Goal: Information Seeking & Learning: Learn about a topic

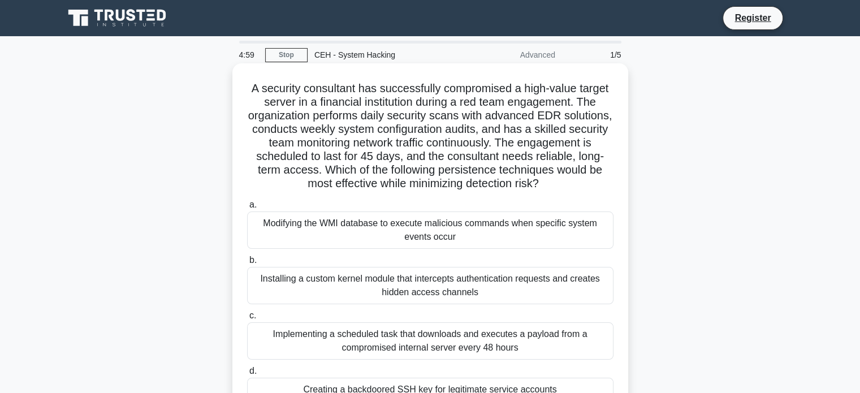
scroll to position [218, 0]
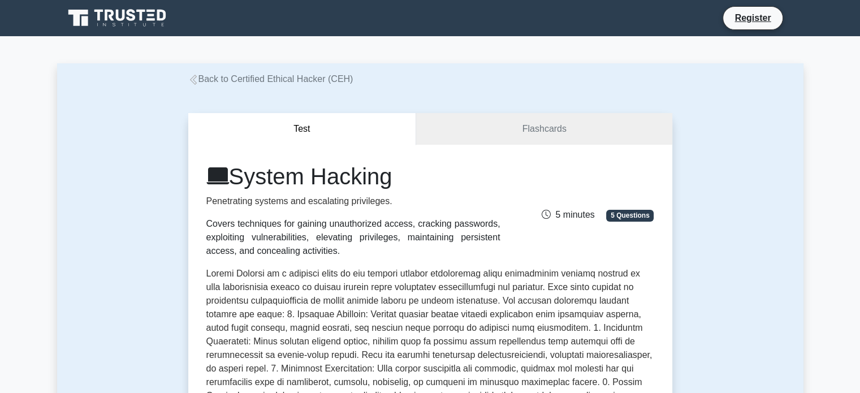
click at [287, 77] on link "Back to Certified Ethical Hacker (CEH)" at bounding box center [270, 79] width 165 height 10
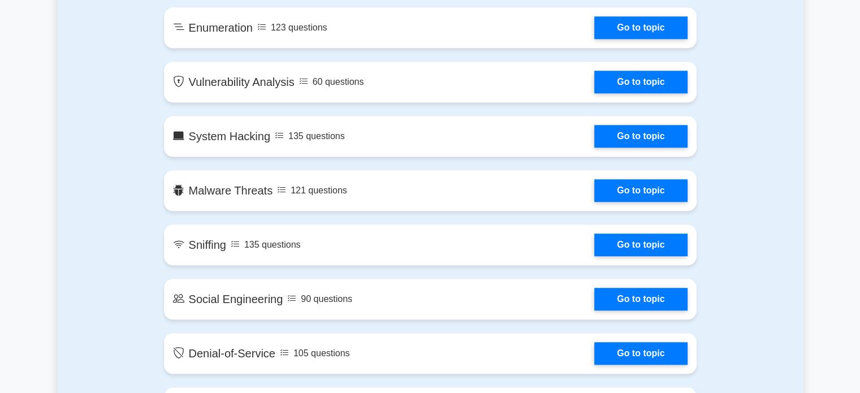
scroll to position [825, 0]
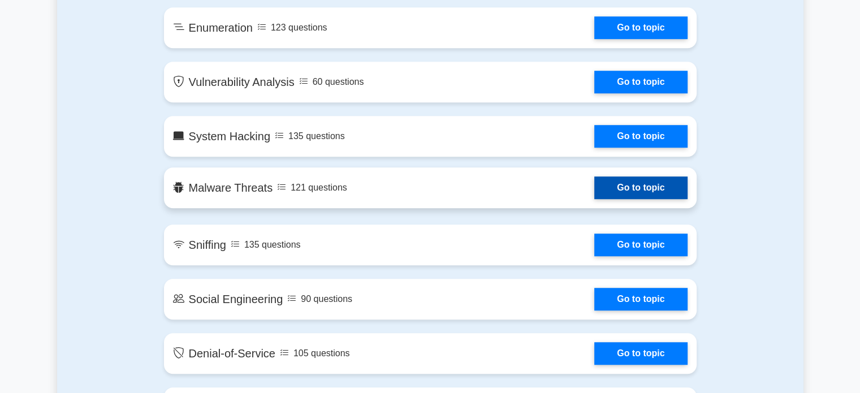
click at [658, 185] on link "Go to topic" at bounding box center [640, 187] width 93 height 23
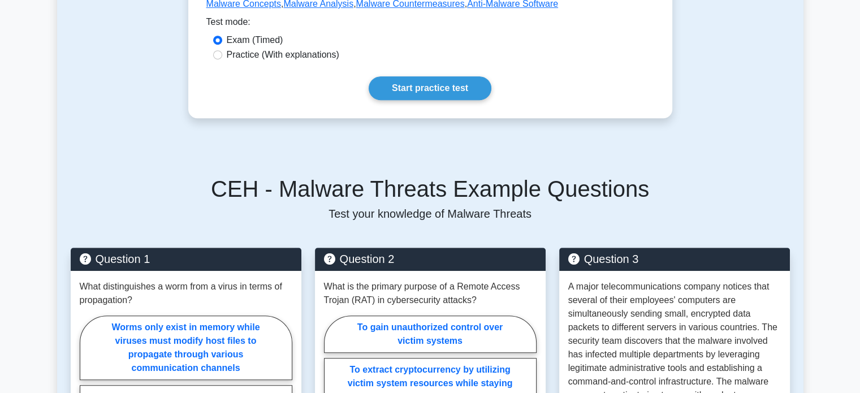
scroll to position [572, 0]
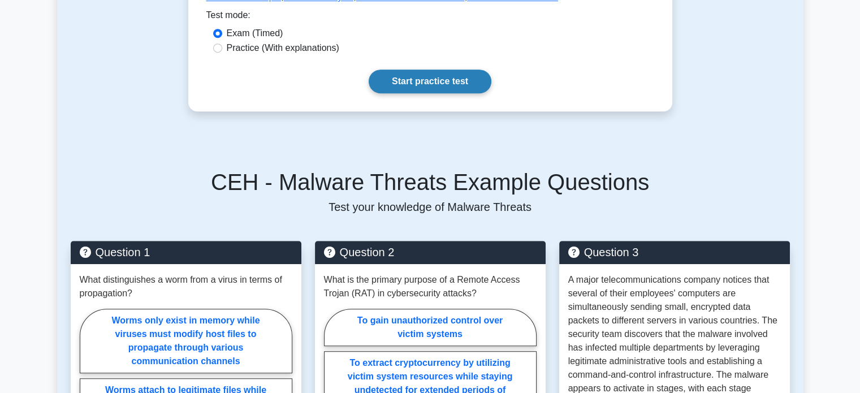
click at [454, 76] on link "Start practice test" at bounding box center [430, 82] width 123 height 24
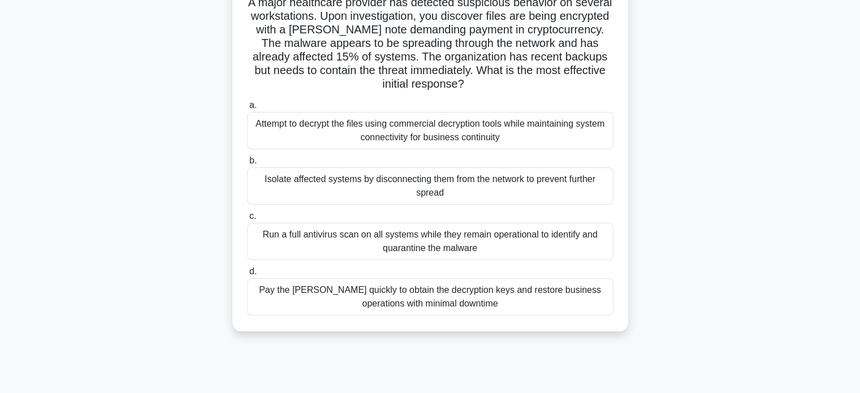
scroll to position [87, 0]
click at [452, 241] on div "Run a full antivirus scan on all systems while they remain operational to ident…" at bounding box center [430, 240] width 366 height 37
click at [247, 219] on input "c. Run a full antivirus scan on all systems while they remain operational to id…" at bounding box center [247, 214] width 0 height 7
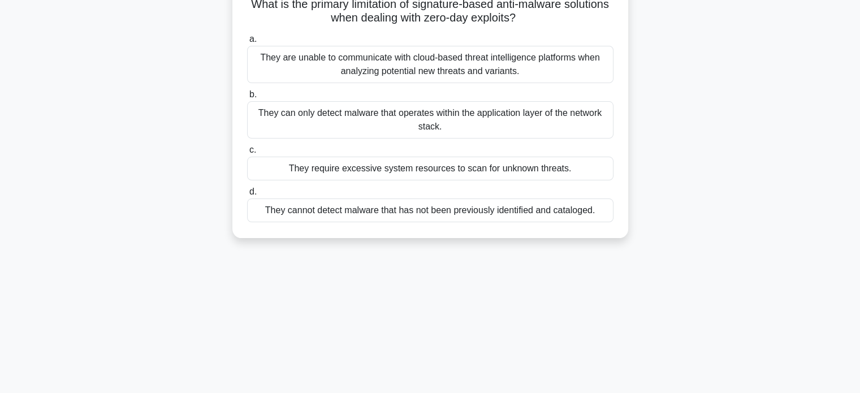
scroll to position [0, 0]
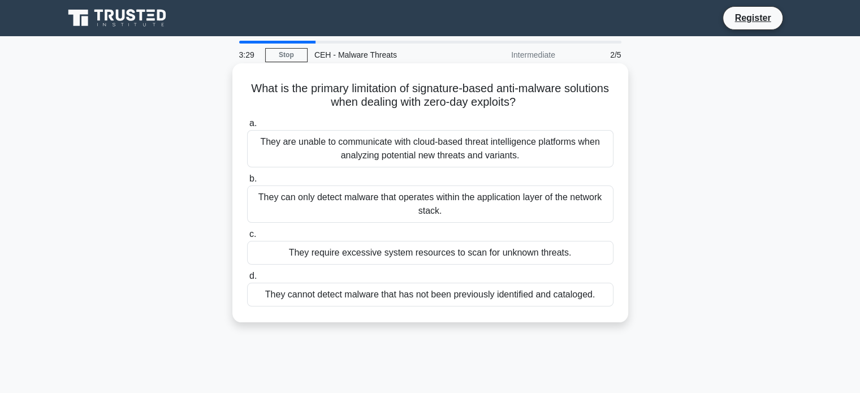
click at [484, 290] on div "They cannot detect malware that has not been previously identified and cataloge…" at bounding box center [430, 295] width 366 height 24
click at [247, 280] on input "d. They cannot detect malware that has not been previously identified and catal…" at bounding box center [247, 275] width 0 height 7
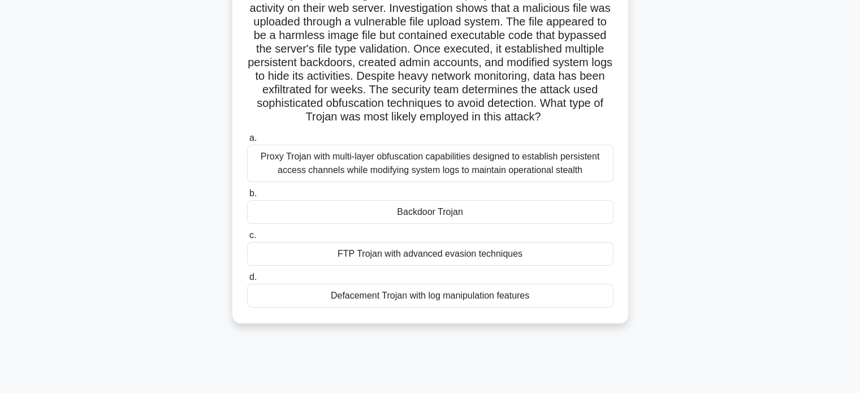
scroll to position [94, 0]
click at [541, 307] on div "Defacement Trojan with log manipulation features" at bounding box center [430, 295] width 366 height 24
click at [247, 280] on input "d. Defacement Trojan with log manipulation features" at bounding box center [247, 276] width 0 height 7
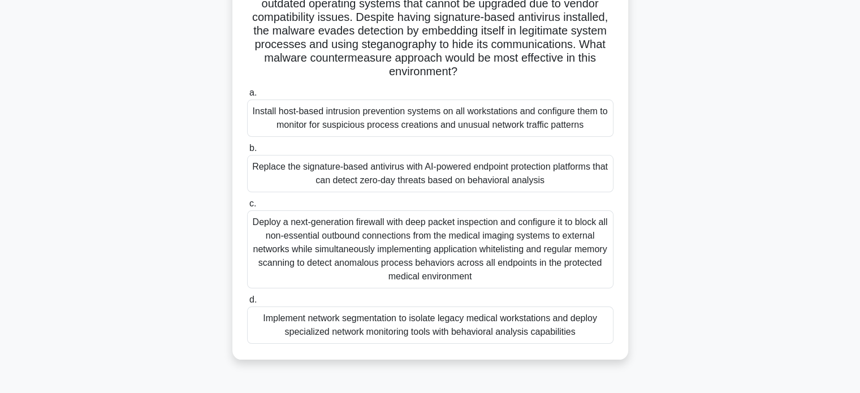
scroll to position [151, 0]
click at [562, 176] on div "Replace the signature-based antivirus with AI-powered endpoint protection platf…" at bounding box center [430, 174] width 366 height 37
click at [247, 153] on input "b. Replace the signature-based antivirus with AI-powered endpoint protection pl…" at bounding box center [247, 149] width 0 height 7
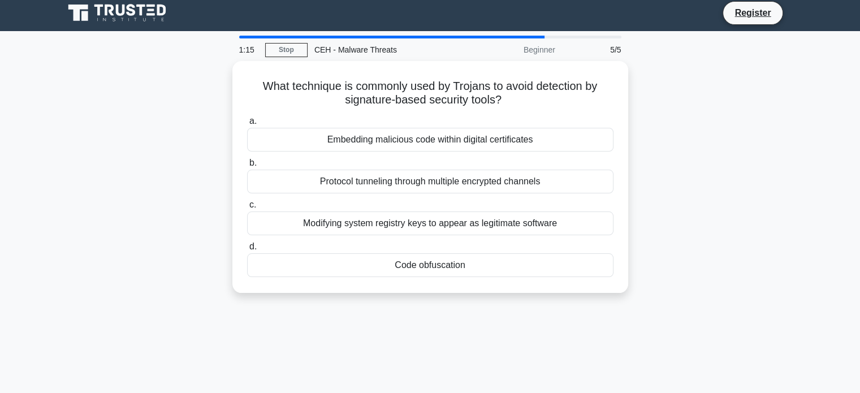
scroll to position [0, 0]
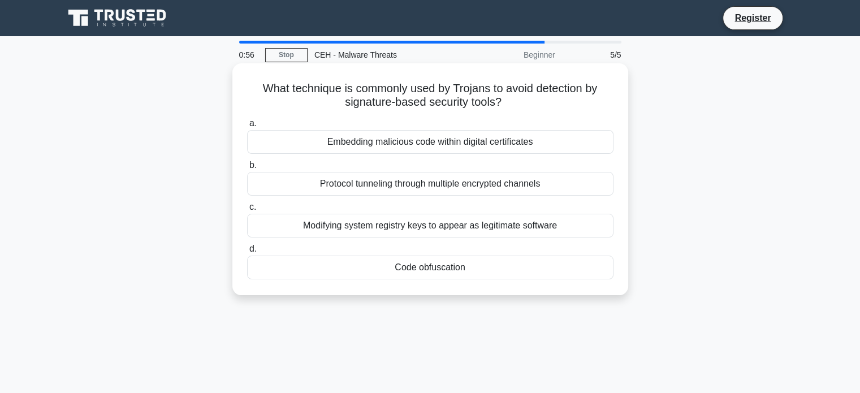
click at [570, 263] on div "Code obfuscation" at bounding box center [430, 267] width 366 height 24
click at [247, 253] on input "d. Code obfuscation" at bounding box center [247, 248] width 0 height 7
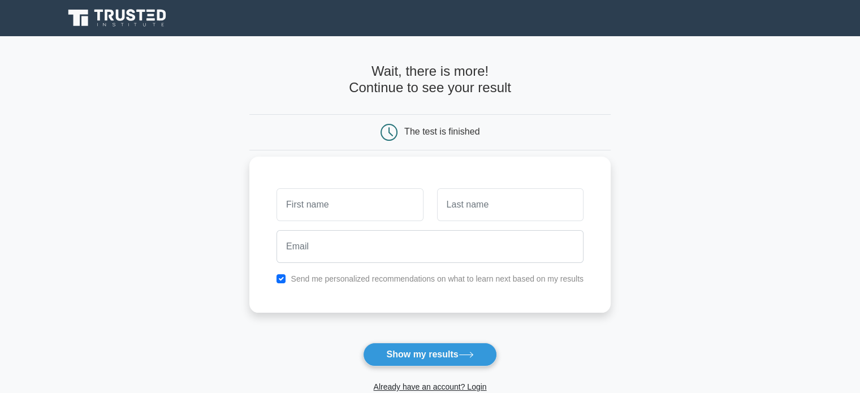
scroll to position [174, 0]
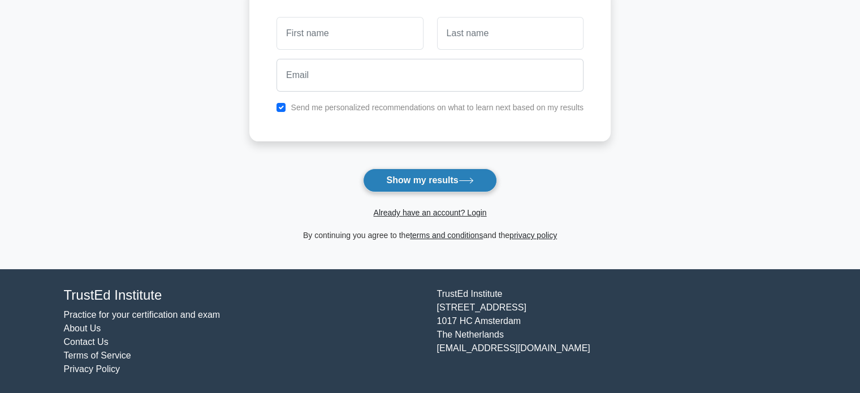
click at [454, 181] on button "Show my results" at bounding box center [429, 180] width 133 height 24
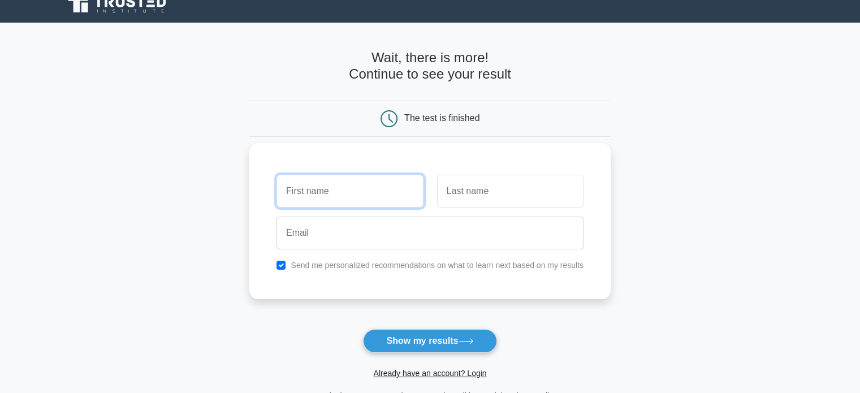
scroll to position [10, 0]
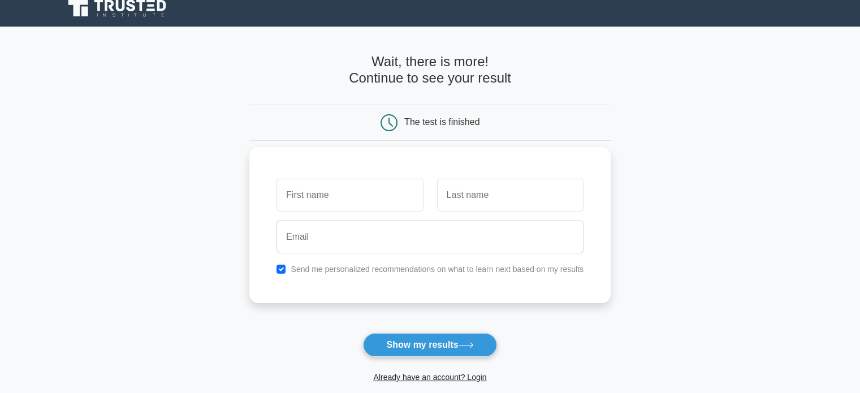
click at [358, 269] on label "Send me personalized recommendations on what to learn next based on my results" at bounding box center [437, 269] width 293 height 9
click at [278, 268] on input "checkbox" at bounding box center [280, 269] width 9 height 9
checkbox input "false"
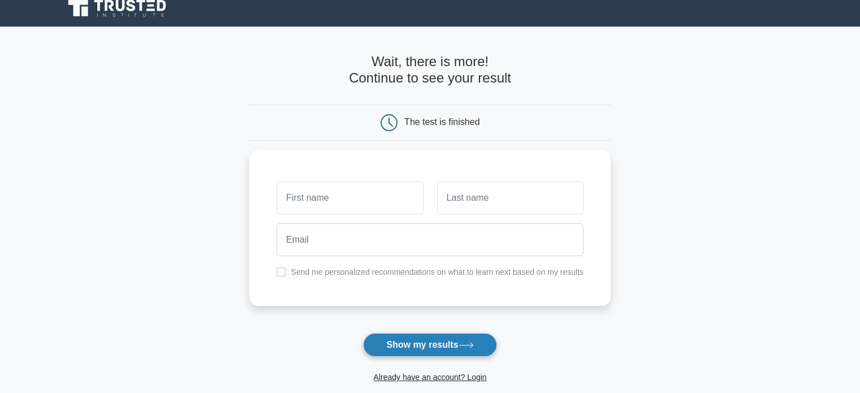
click at [423, 348] on button "Show my results" at bounding box center [429, 345] width 133 height 24
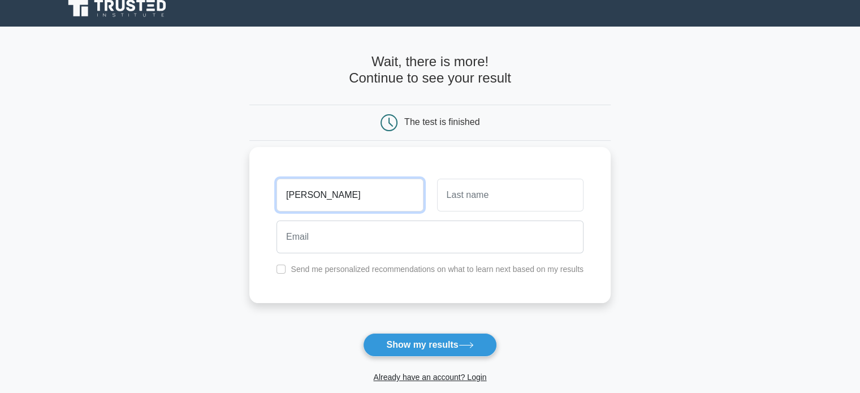
type input "anastasiia"
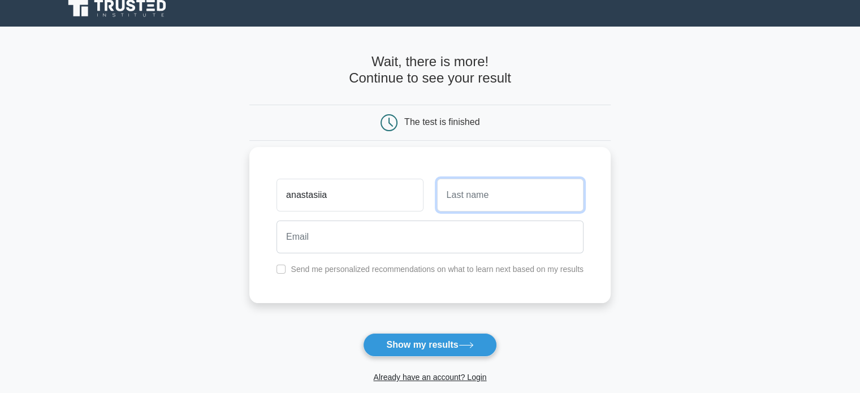
click at [487, 185] on input "text" at bounding box center [510, 195] width 146 height 33
type input "saichuk"
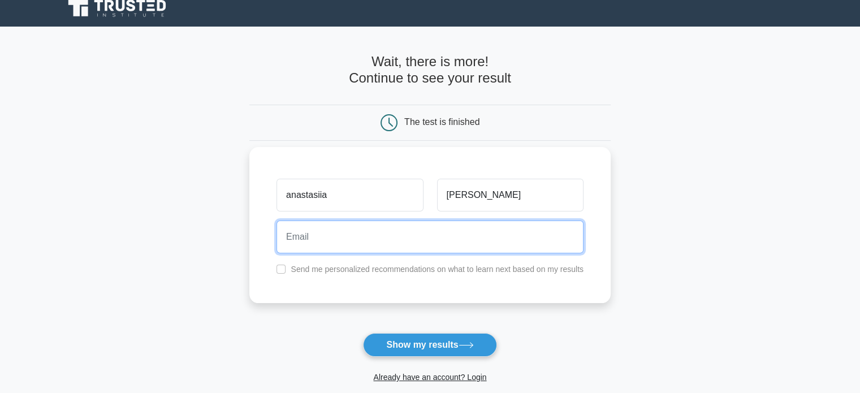
click at [457, 248] on input "email" at bounding box center [429, 236] width 307 height 33
type input "anastasiyafly535@gmail.com"
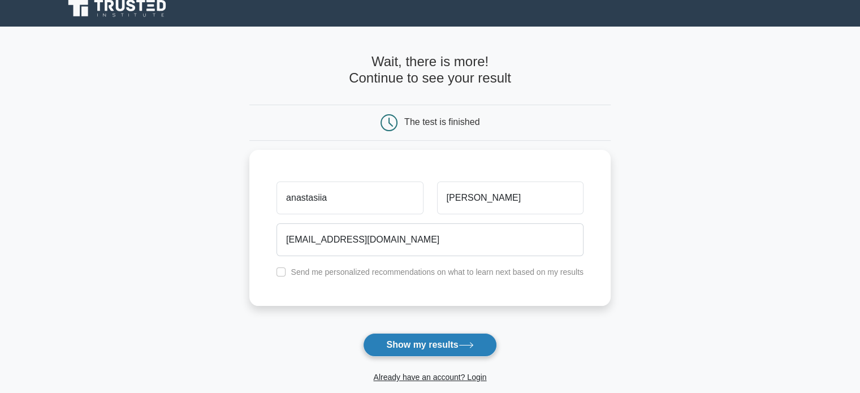
click at [425, 339] on button "Show my results" at bounding box center [429, 345] width 133 height 24
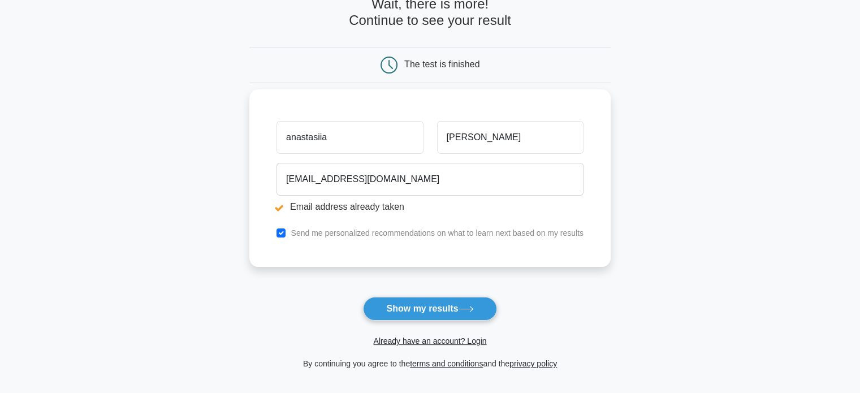
scroll to position [110, 0]
click at [457, 234] on label "Send me personalized recommendations on what to learn next based on my results" at bounding box center [437, 231] width 293 height 9
click at [451, 231] on label "Send me personalized recommendations on what to learn next based on my results" at bounding box center [437, 231] width 293 height 9
click at [285, 228] on input "checkbox" at bounding box center [280, 231] width 9 height 9
checkbox input "false"
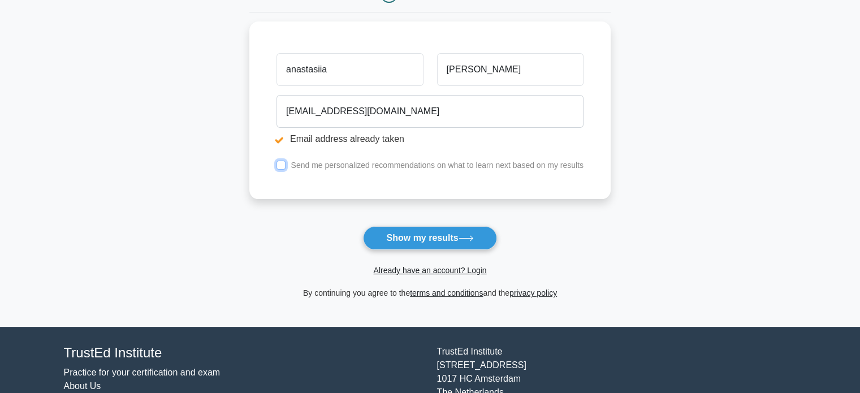
scroll to position [185, 0]
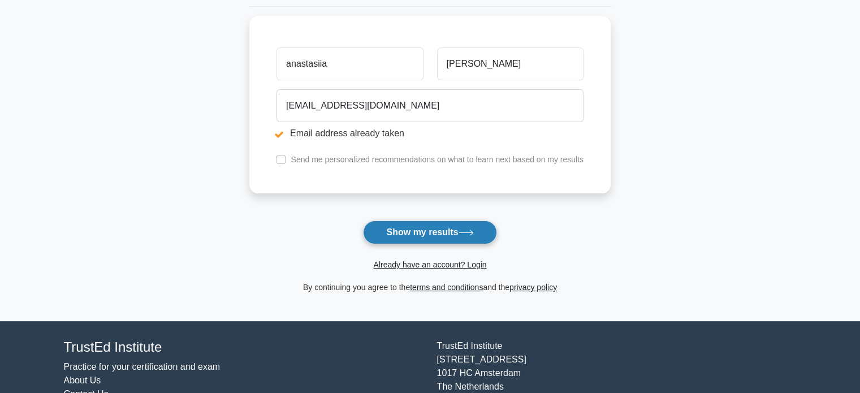
click at [427, 228] on button "Show my results" at bounding box center [429, 232] width 133 height 24
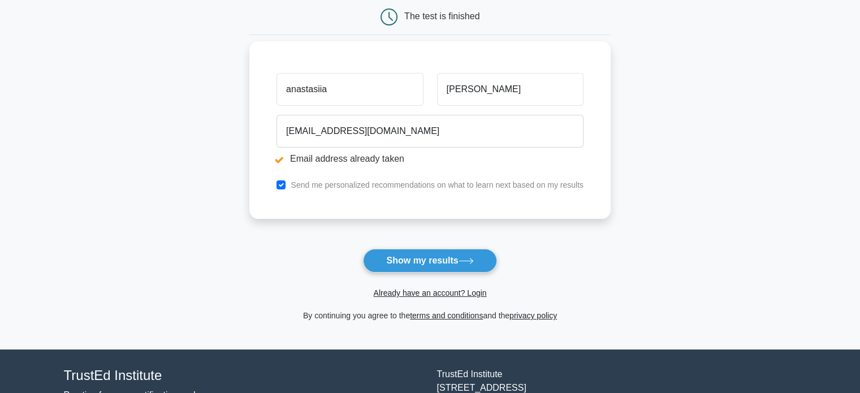
scroll to position [158, 0]
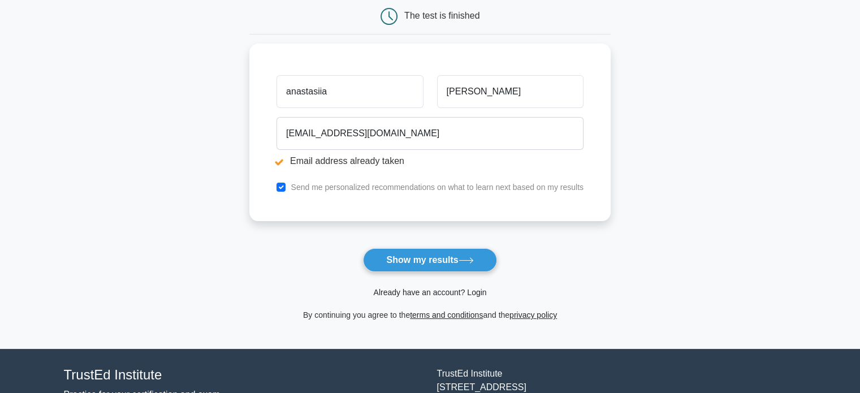
click at [436, 288] on link "Already have an account? Login" at bounding box center [429, 292] width 113 height 9
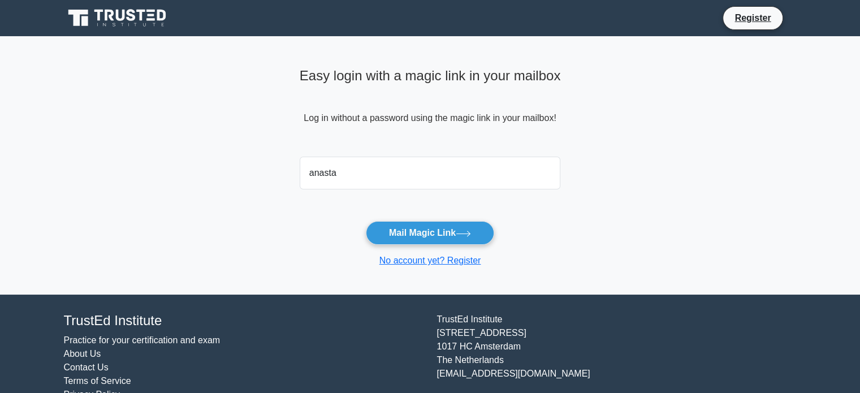
type input "[EMAIL_ADDRESS][DOMAIN_NAME]"
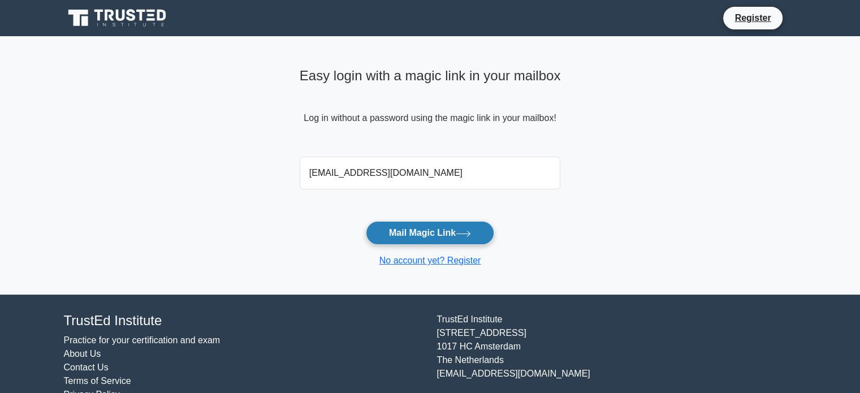
click at [432, 224] on button "Mail Magic Link" at bounding box center [430, 233] width 128 height 24
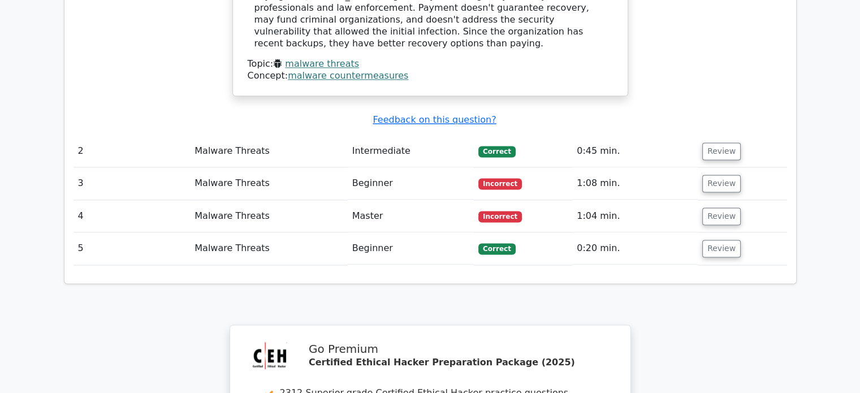
scroll to position [1498, 0]
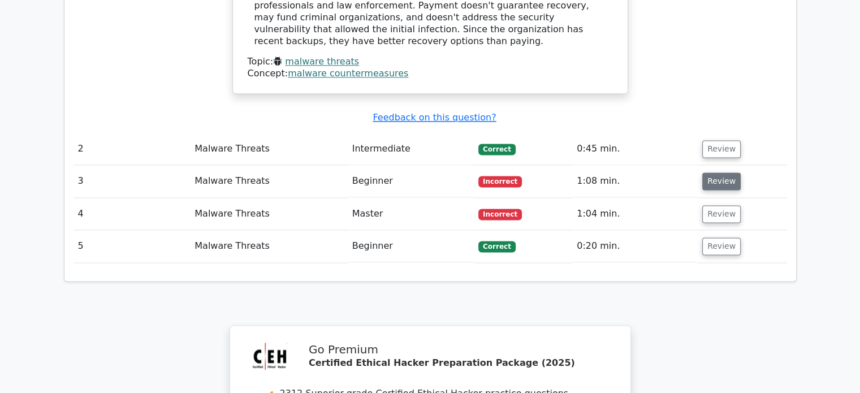
click at [710, 172] on button "Review" at bounding box center [721, 181] width 38 height 18
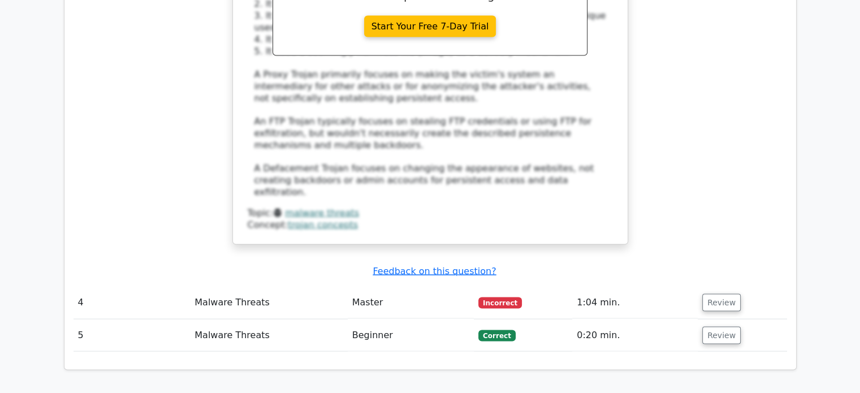
scroll to position [2158, 0]
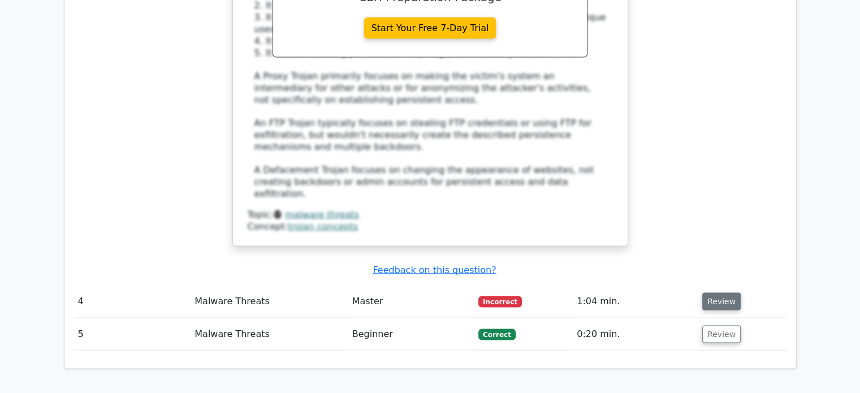
click at [723, 293] on button "Review" at bounding box center [721, 302] width 38 height 18
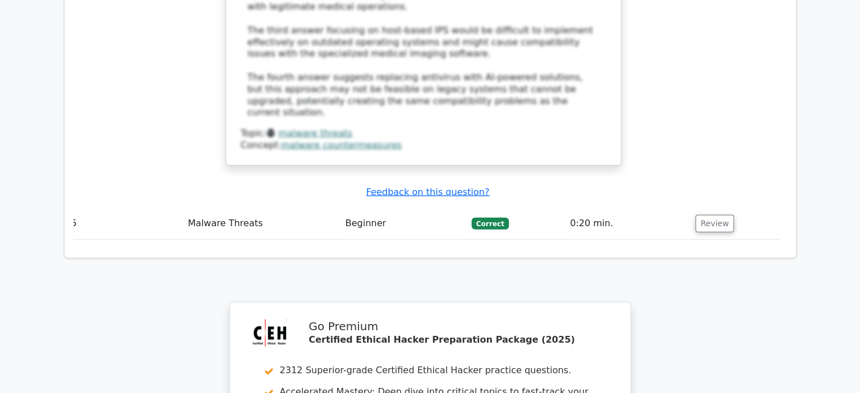
scroll to position [3171, 0]
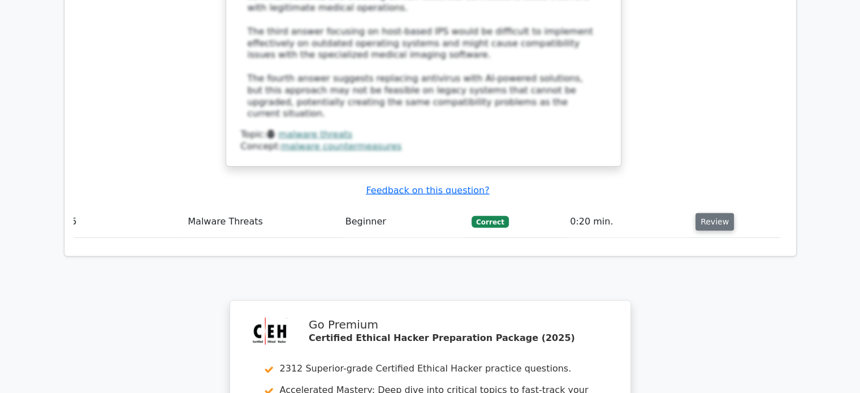
click at [718, 213] on button "Review" at bounding box center [714, 222] width 38 height 18
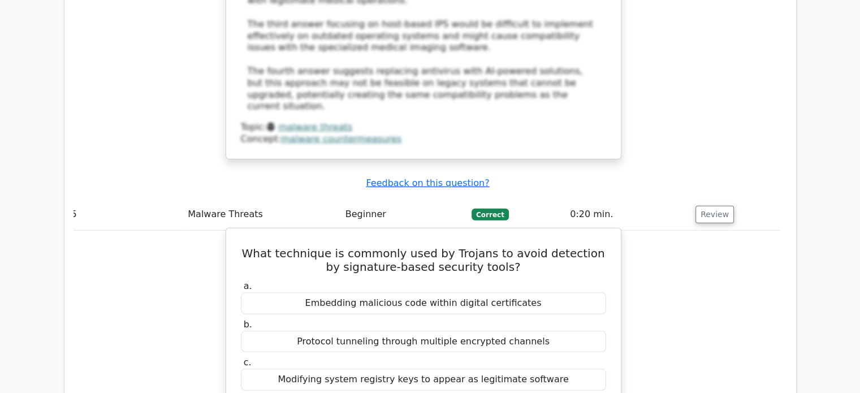
scroll to position [3179, 0]
